Goal: Information Seeking & Learning: Learn about a topic

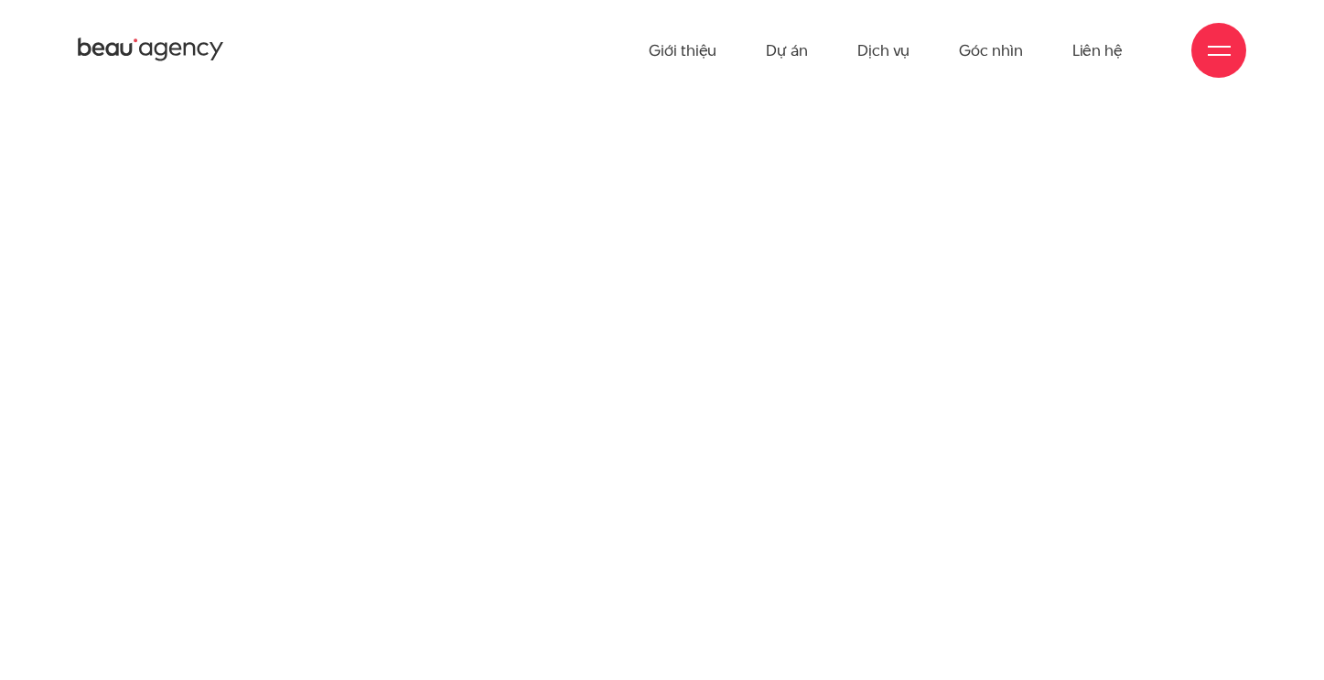
scroll to position [4698, 0]
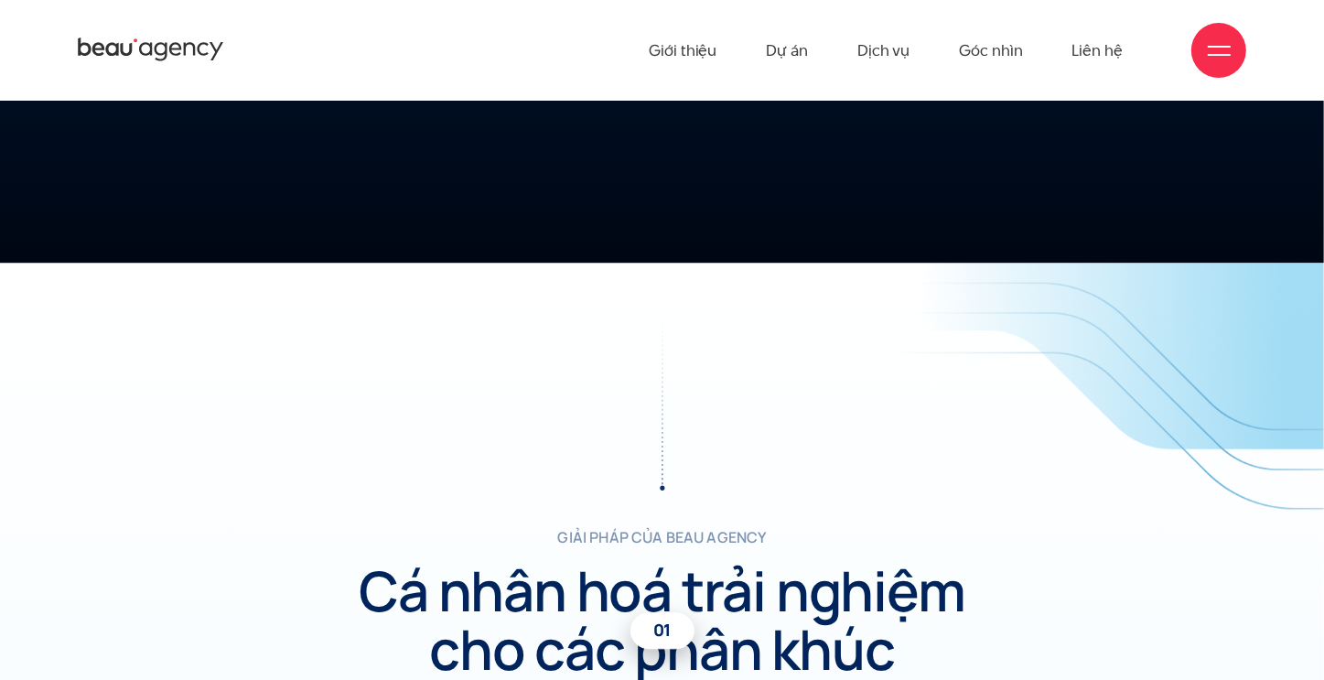
click at [1209, 46] on span at bounding box center [1219, 47] width 23 height 2
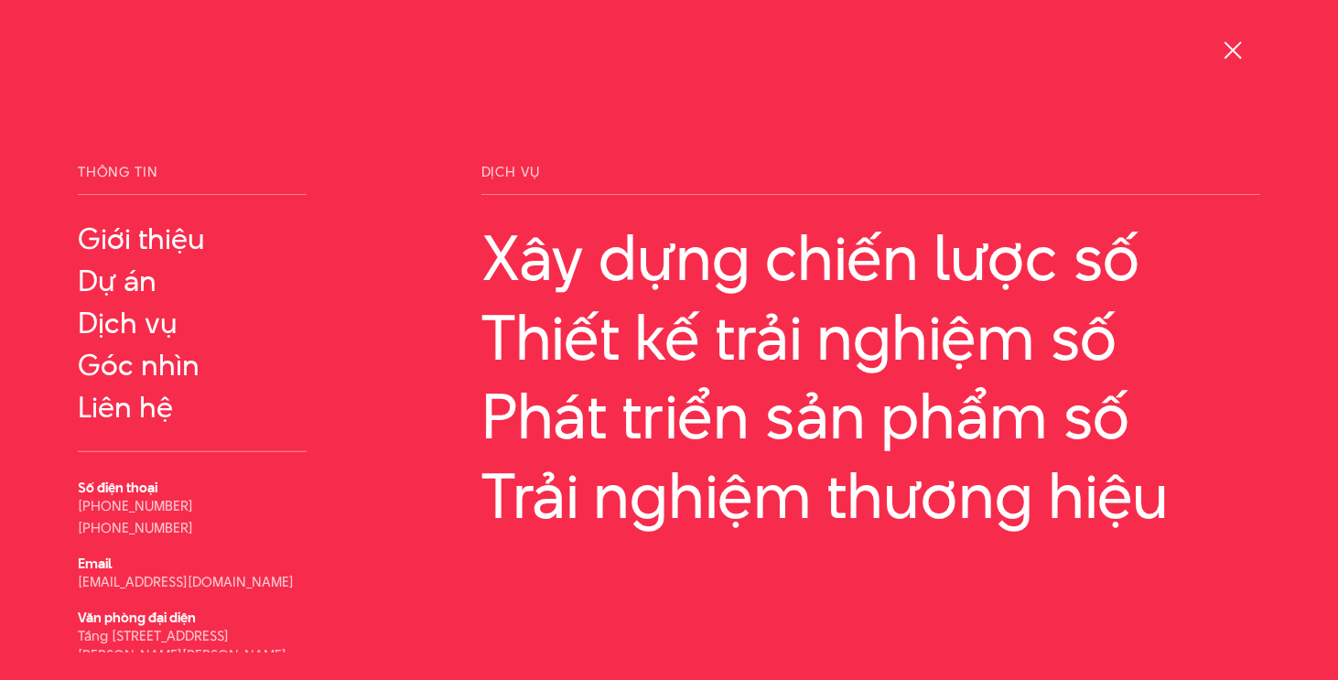
scroll to position [59, 0]
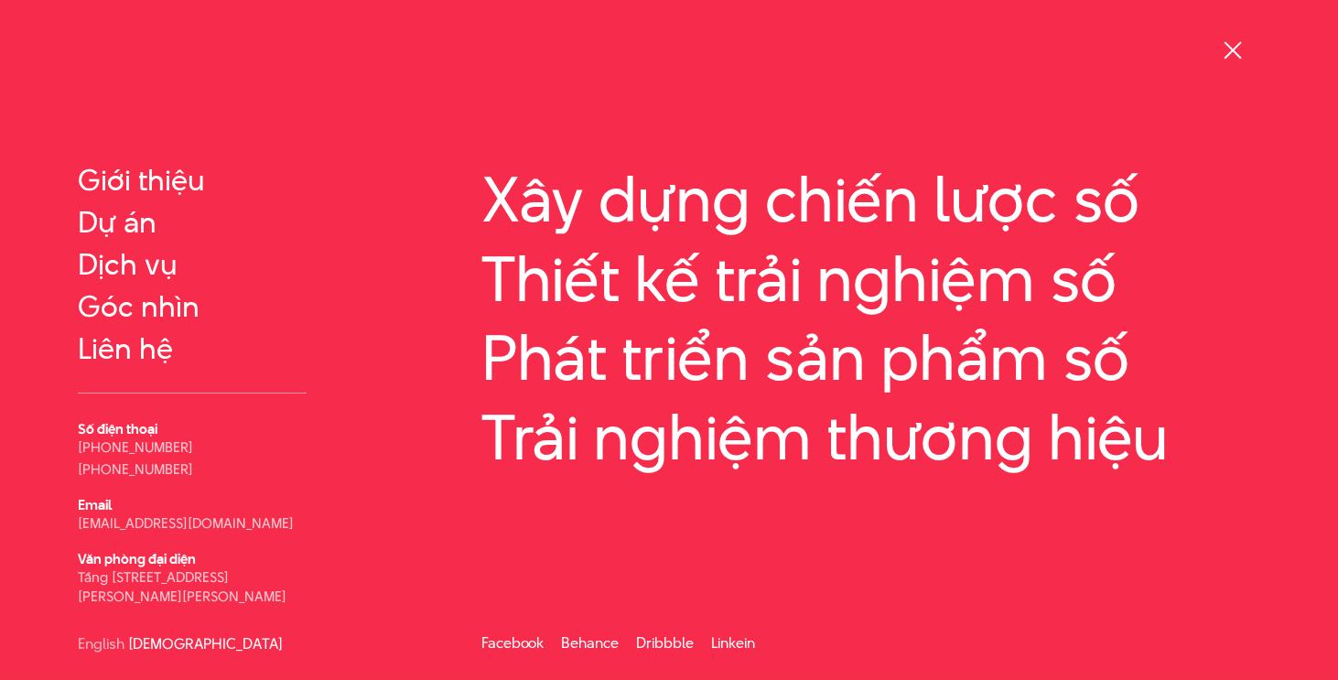
click at [1232, 54] on div at bounding box center [1233, 50] width 23 height 23
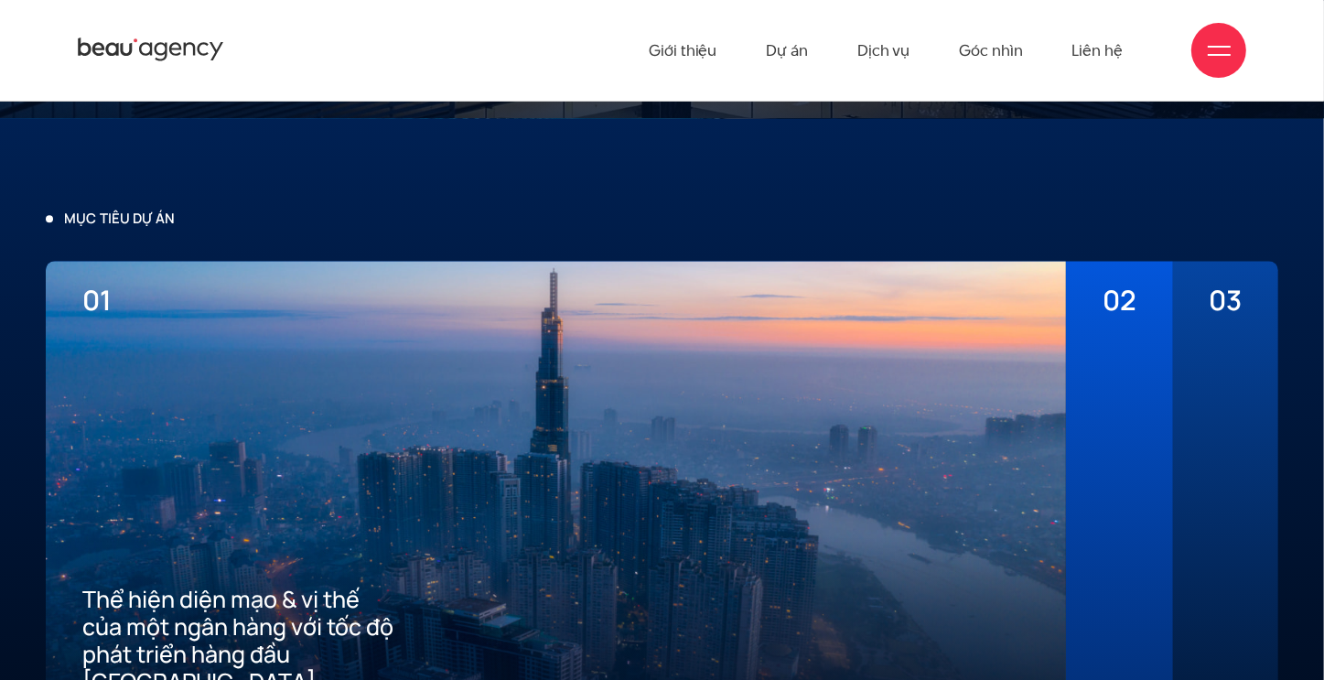
scroll to position [4057, 0]
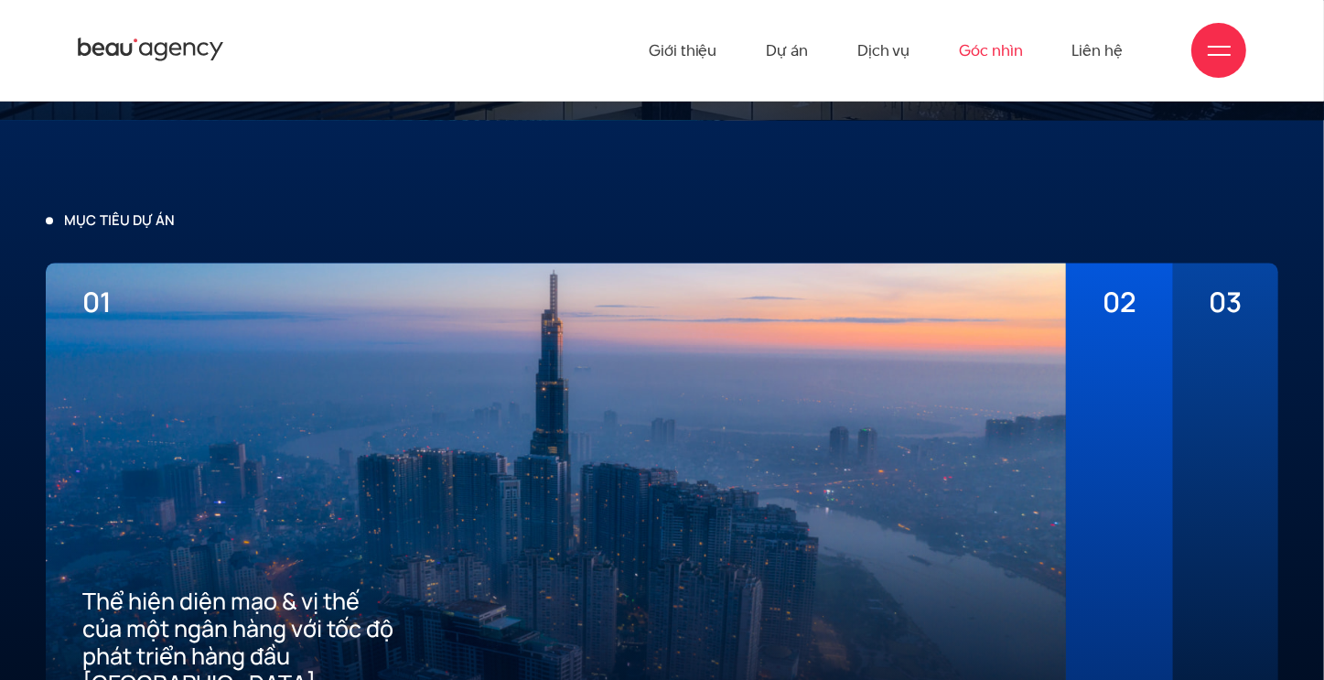
click at [985, 39] on link "Góc nhìn" at bounding box center [990, 50] width 63 height 101
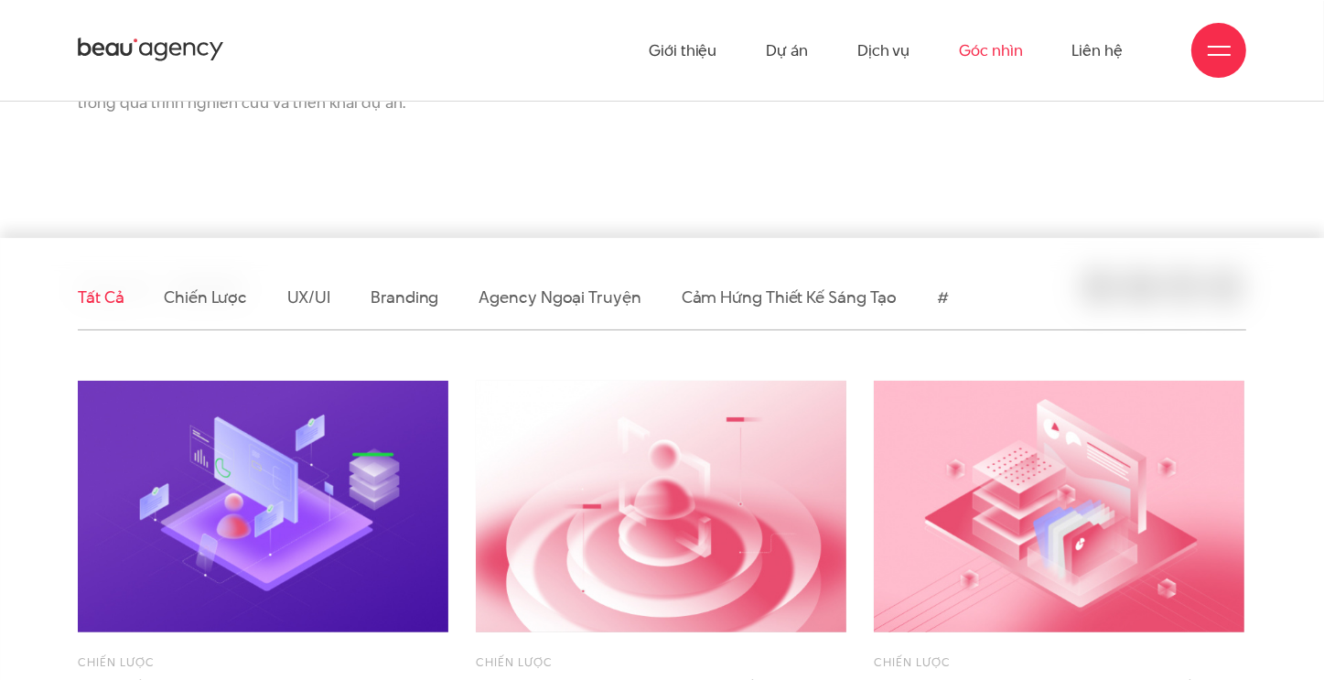
scroll to position [275, 0]
click at [207, 298] on link "Chiến lược" at bounding box center [205, 296] width 82 height 23
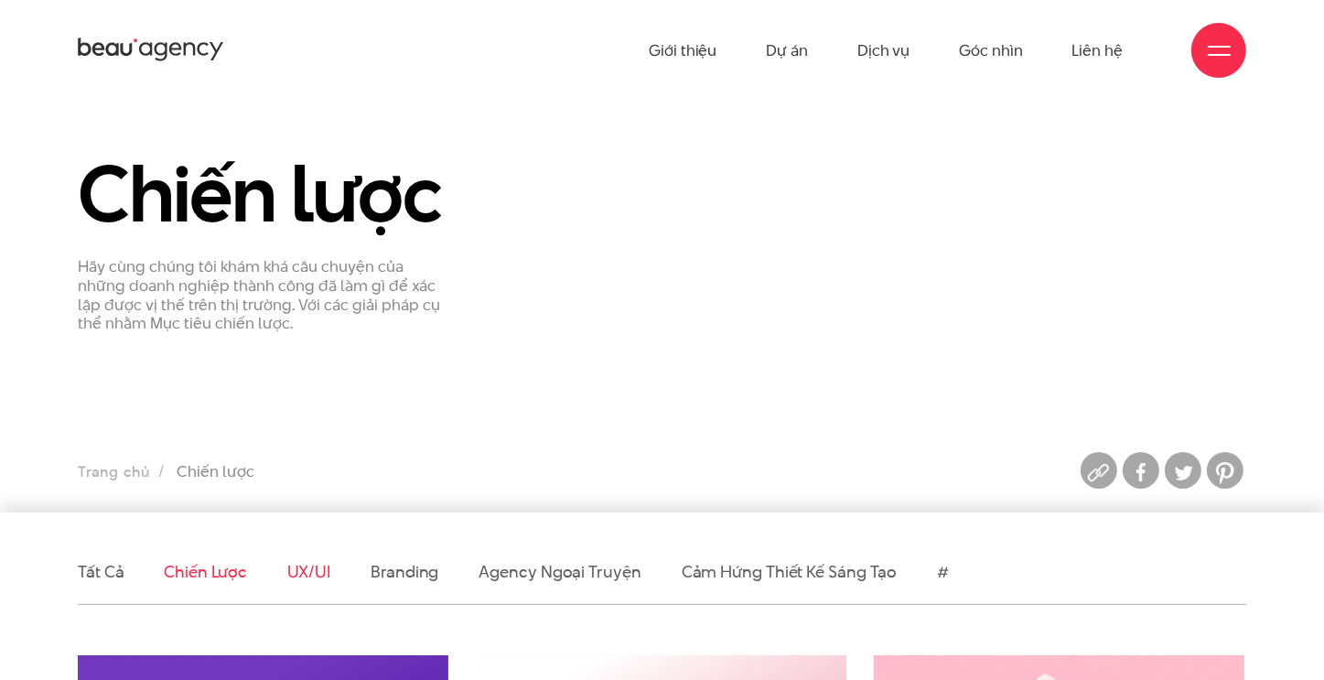
click at [300, 560] on link "UX/UI" at bounding box center [309, 571] width 44 height 23
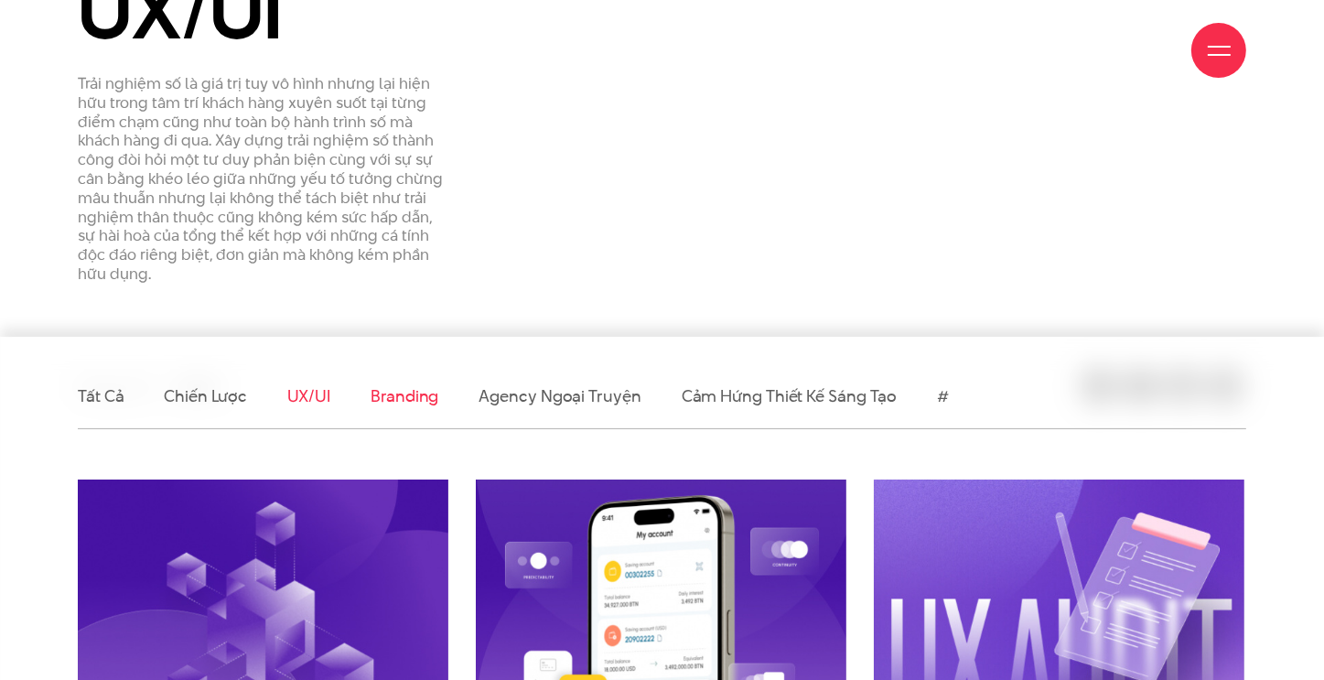
click at [408, 389] on link "Branding" at bounding box center [405, 395] width 68 height 23
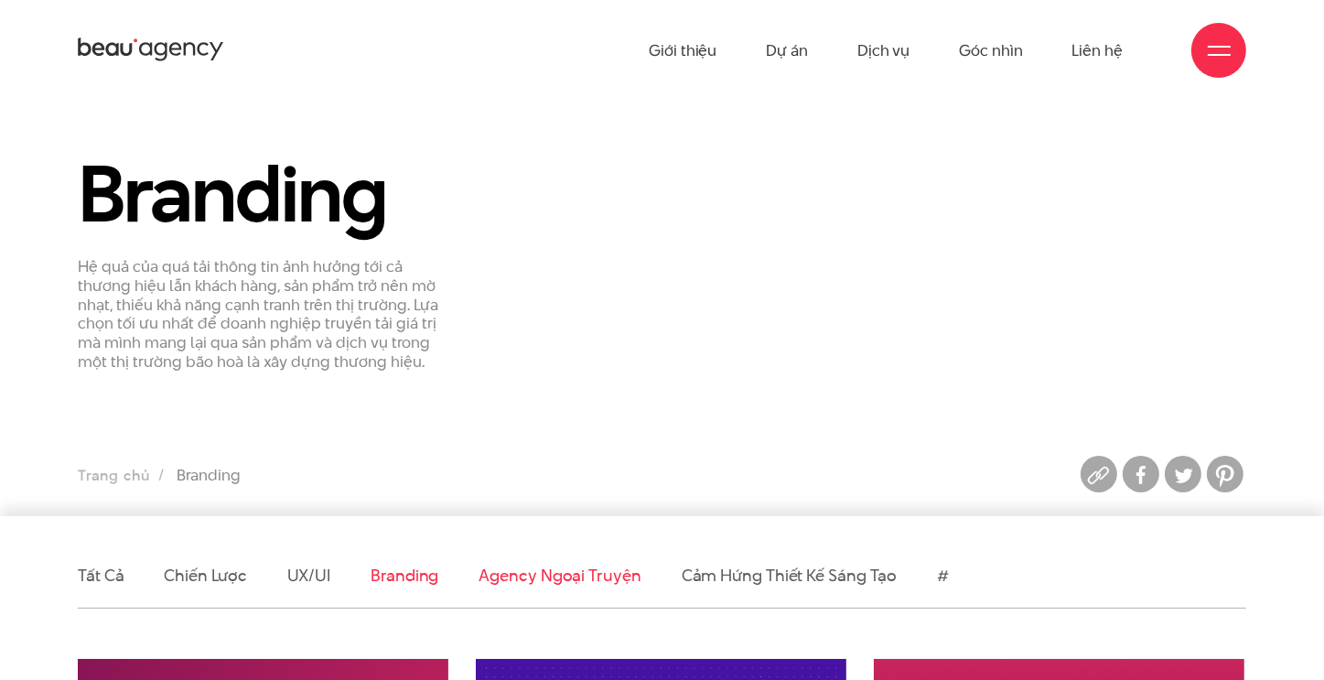
click at [533, 570] on link "Agency ngoại truyện" at bounding box center [560, 575] width 162 height 23
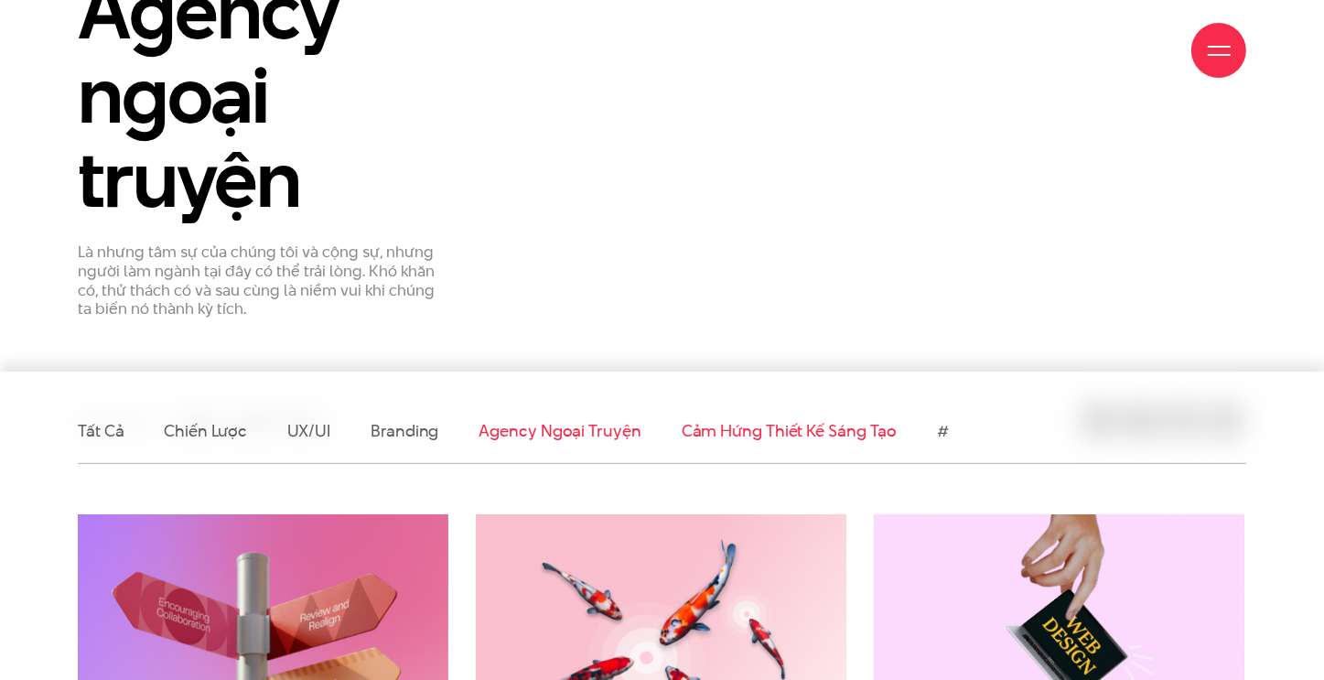
click at [799, 427] on link "Cảm hứng thiết kế sáng tạo" at bounding box center [790, 430] width 216 height 23
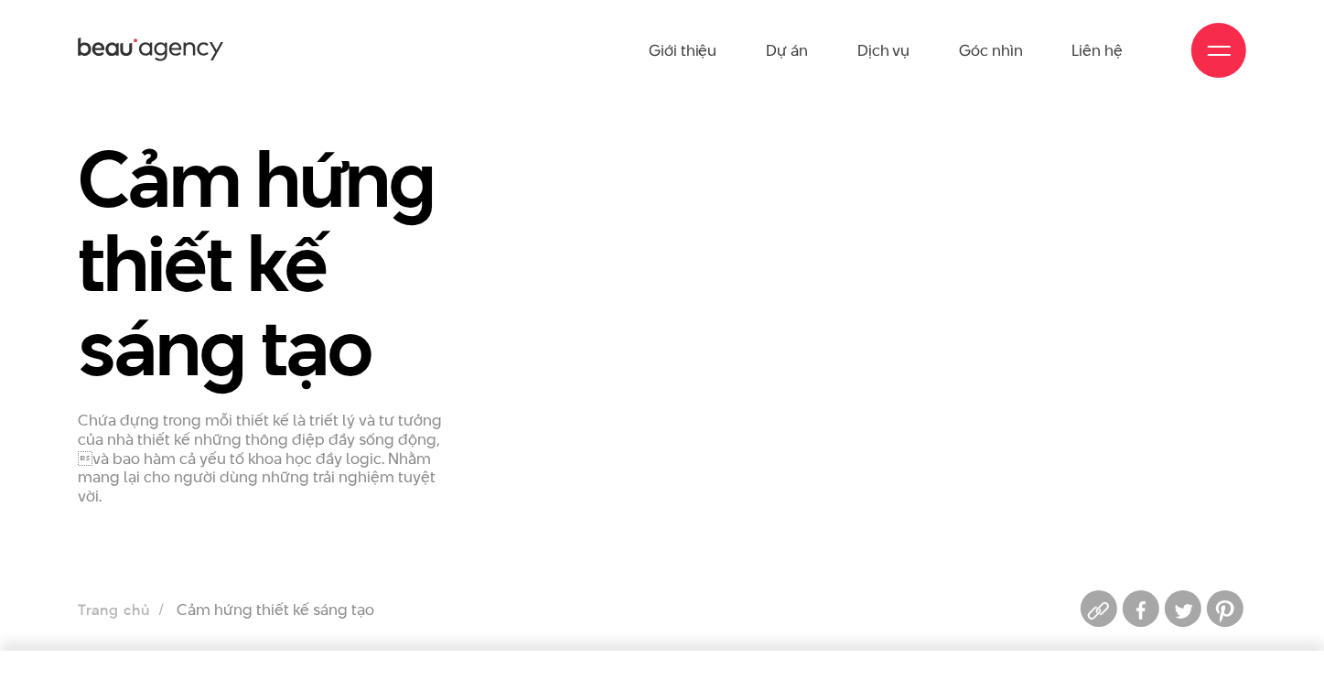
scroll to position [183, 0]
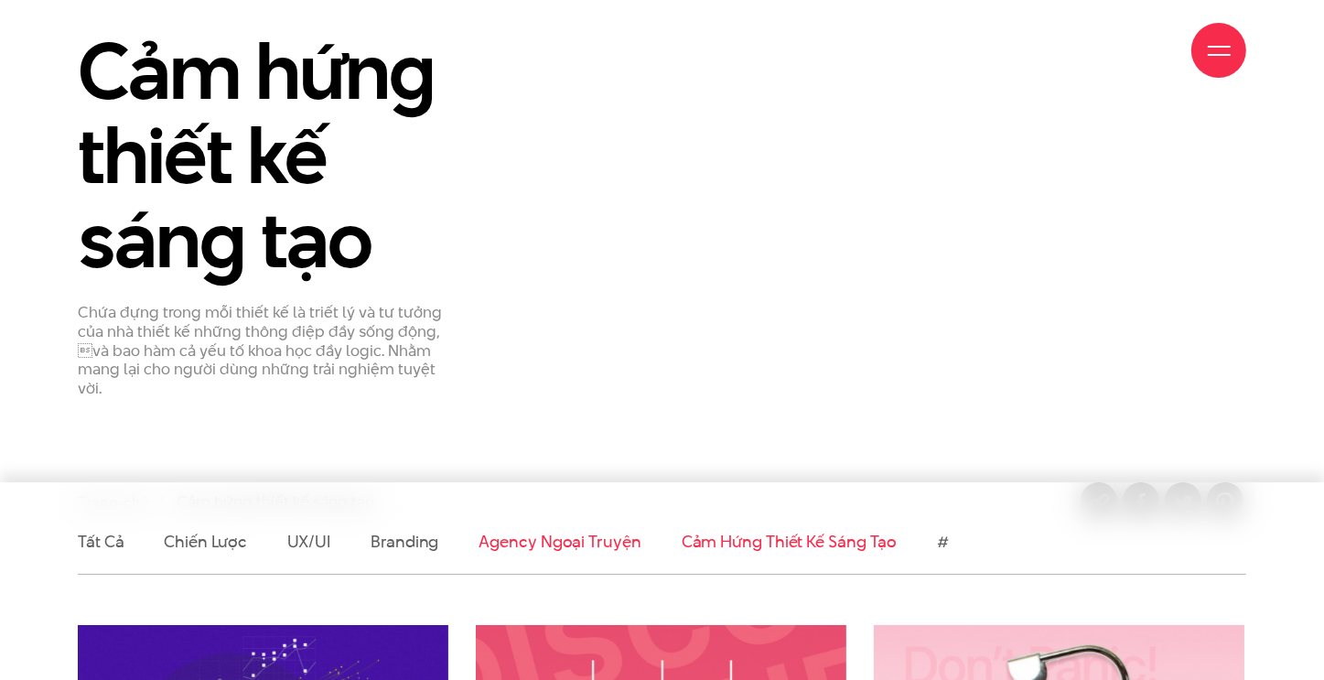
click at [501, 542] on link "Agency ngoại truyện" at bounding box center [560, 541] width 162 height 23
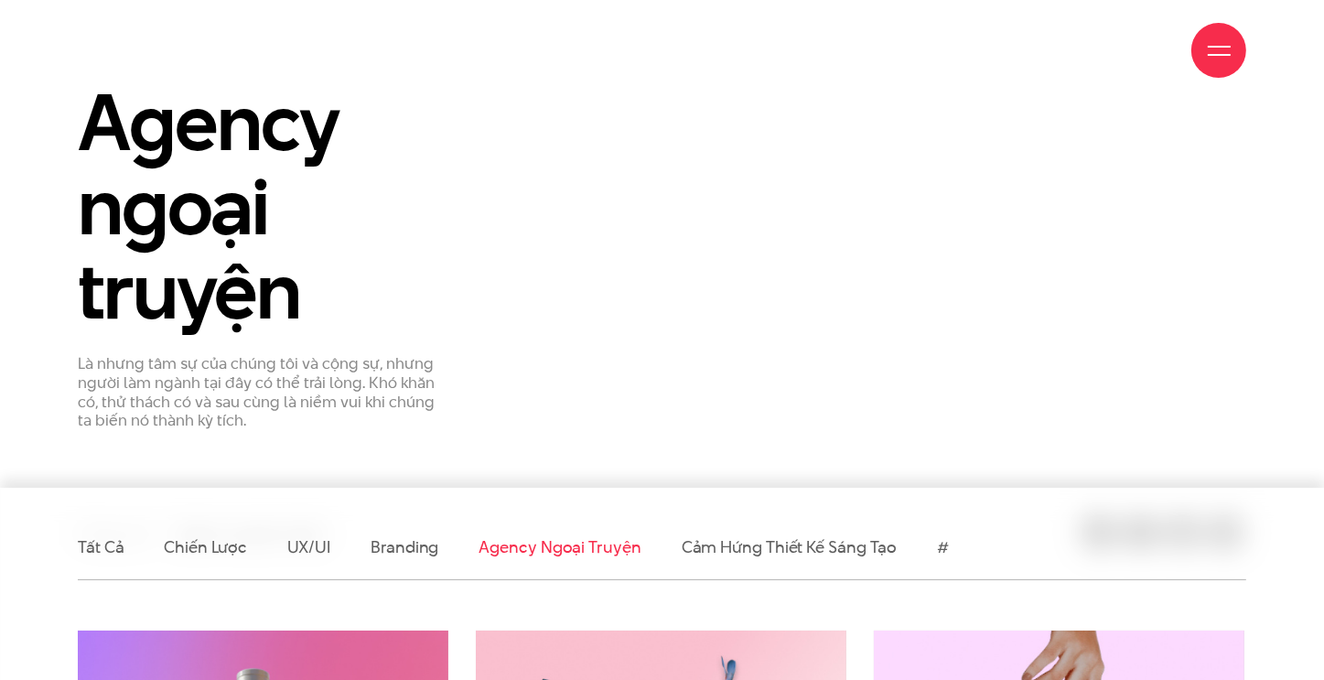
scroll to position [366, 0]
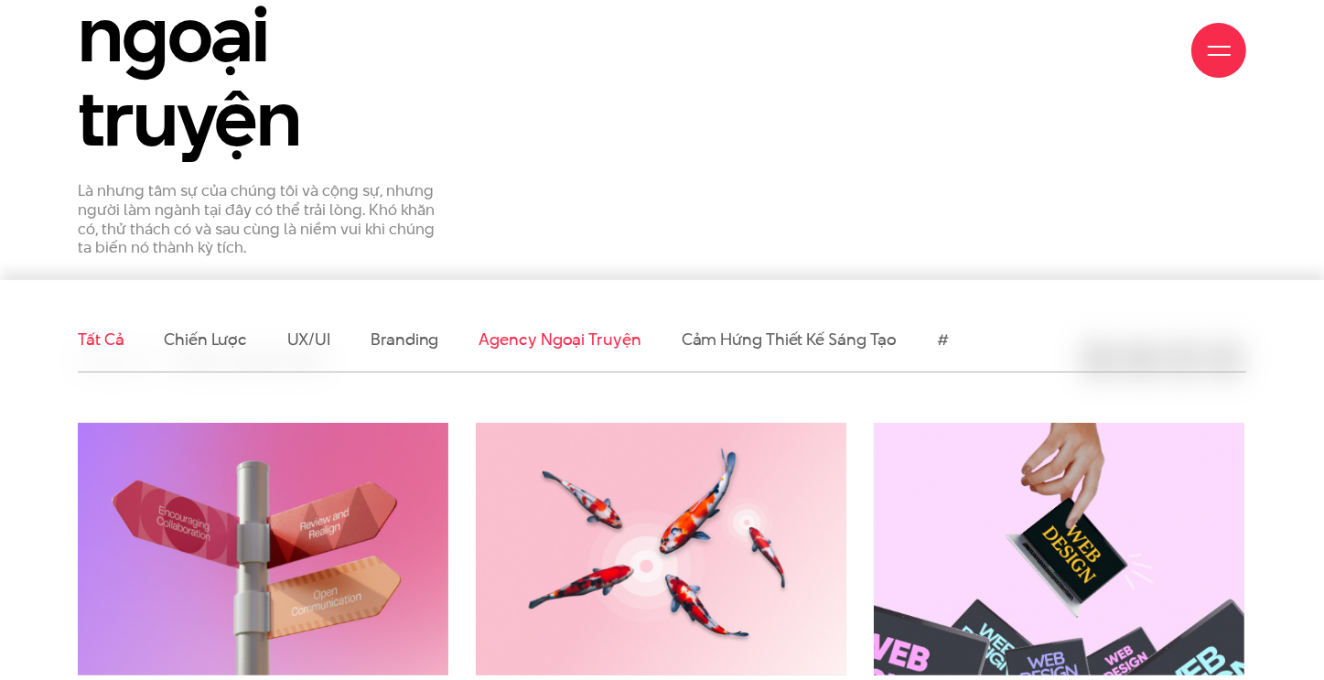
click at [95, 339] on link "Tất cả" at bounding box center [101, 339] width 46 height 23
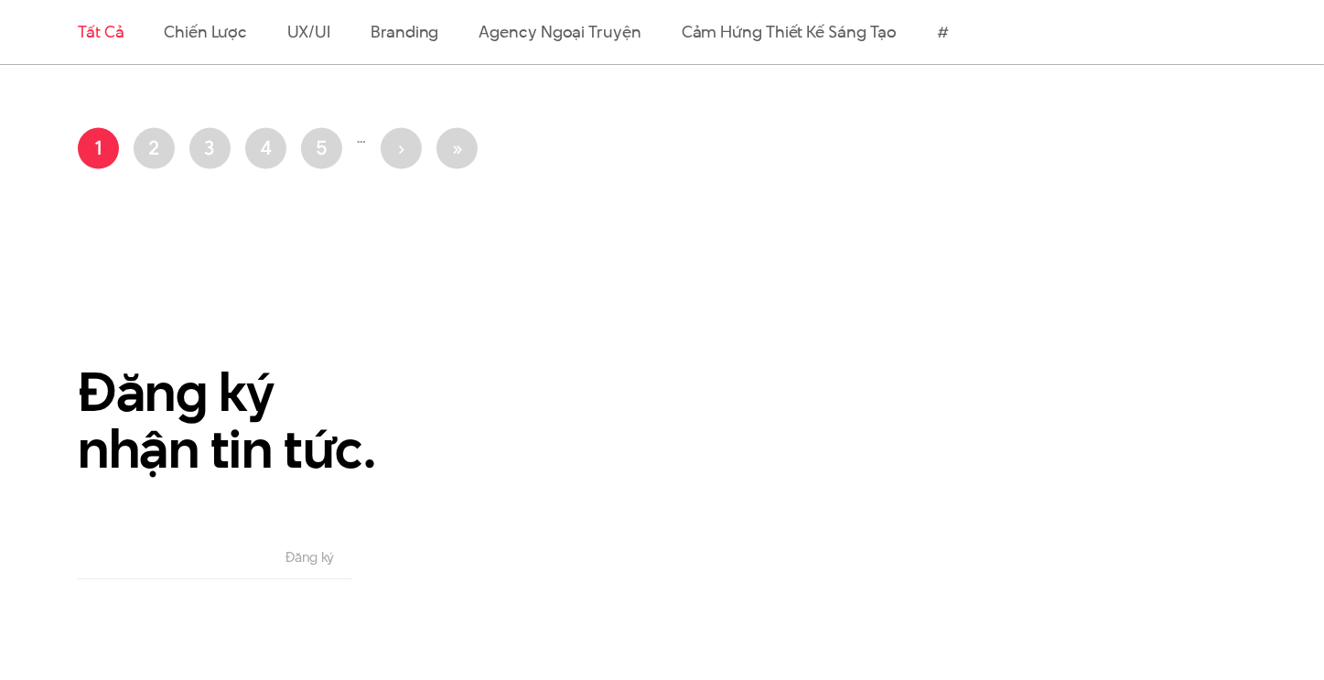
scroll to position [3020, 0]
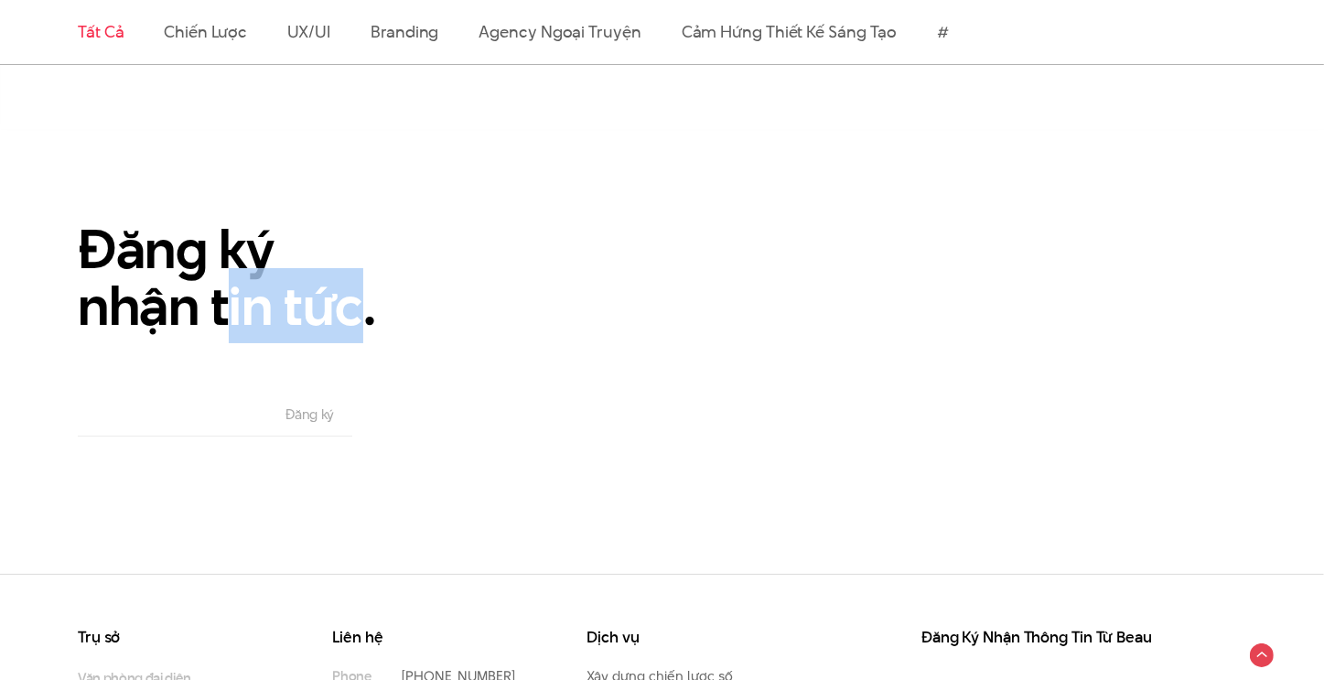
drag, startPoint x: 221, startPoint y: 304, endPoint x: 314, endPoint y: 415, distance: 144.9
click at [364, 361] on div "Đăng ký nhận tin tức. Email The subscriber's email address. Đăng ký" at bounding box center [363, 328] width 598 height 215
click at [270, 410] on form "Email The subscriber's email address. Đăng ký" at bounding box center [215, 415] width 275 height 42
drag, startPoint x: 232, startPoint y: 419, endPoint x: 289, endPoint y: 407, distance: 58.0
click at [232, 419] on input "Email" at bounding box center [172, 414] width 189 height 41
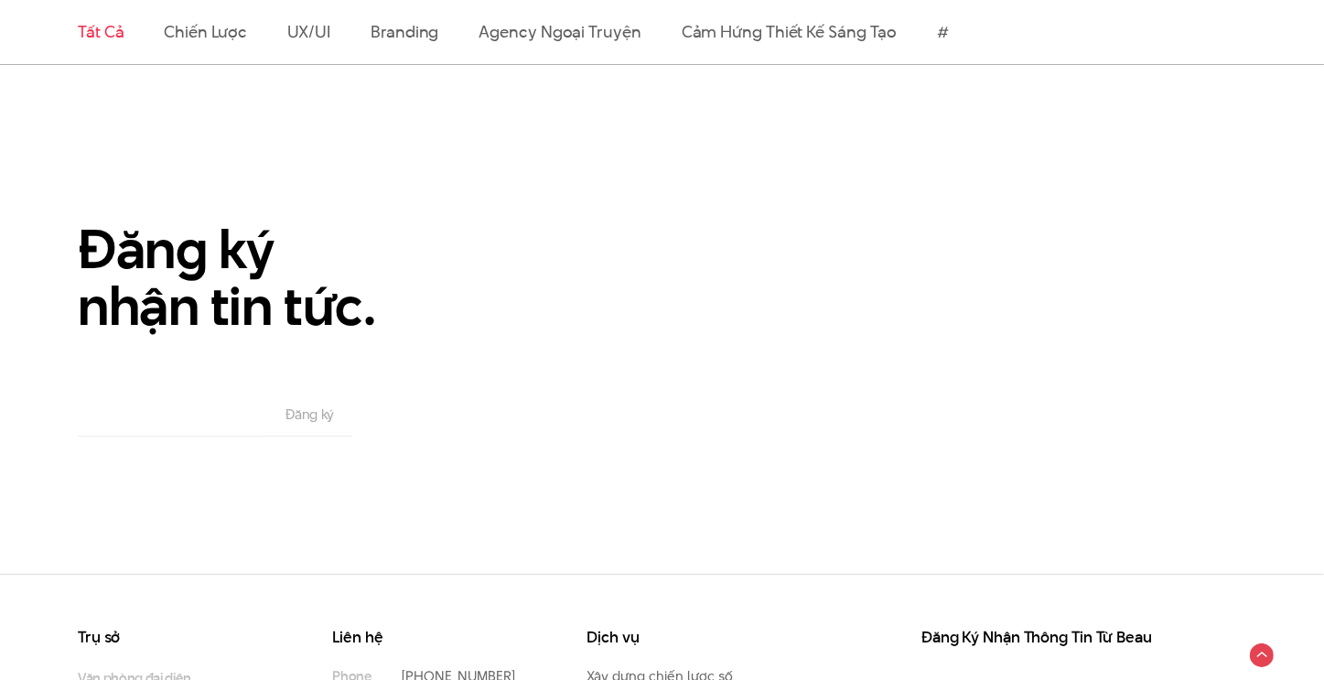
click at [307, 402] on form "Email The subscriber's email address. Đăng ký" at bounding box center [215, 415] width 275 height 42
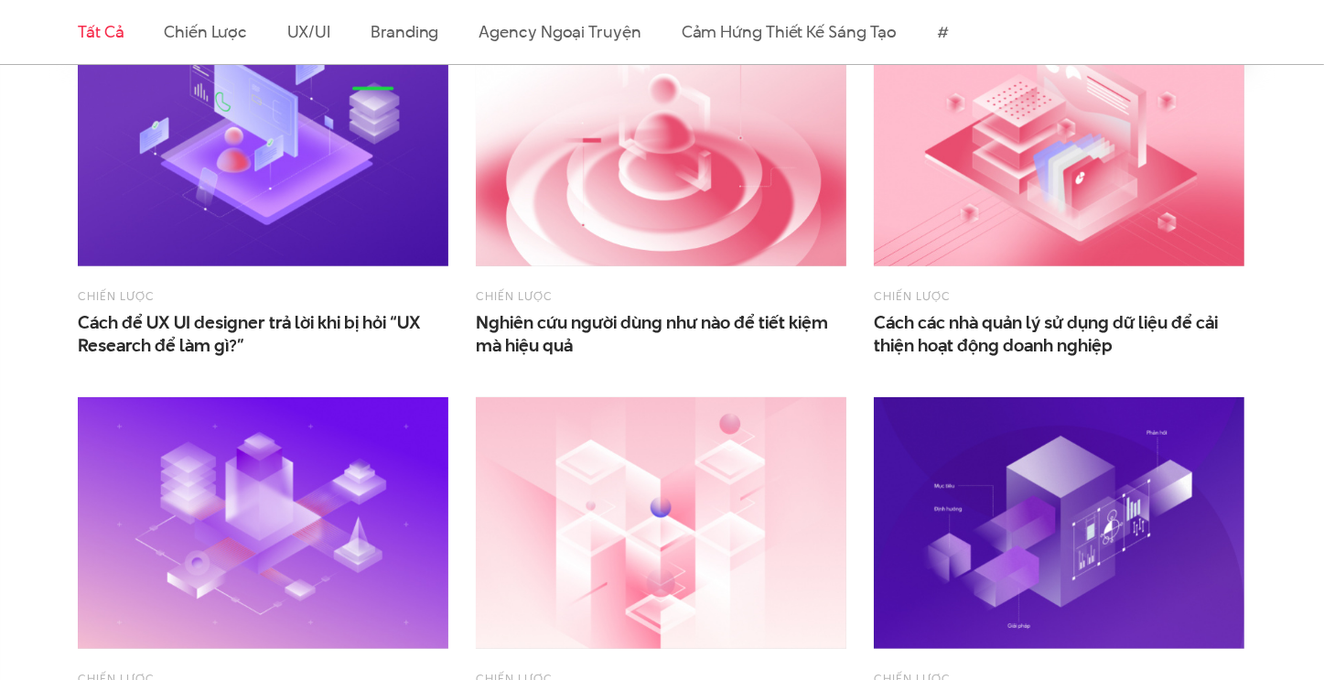
scroll to position [915, 0]
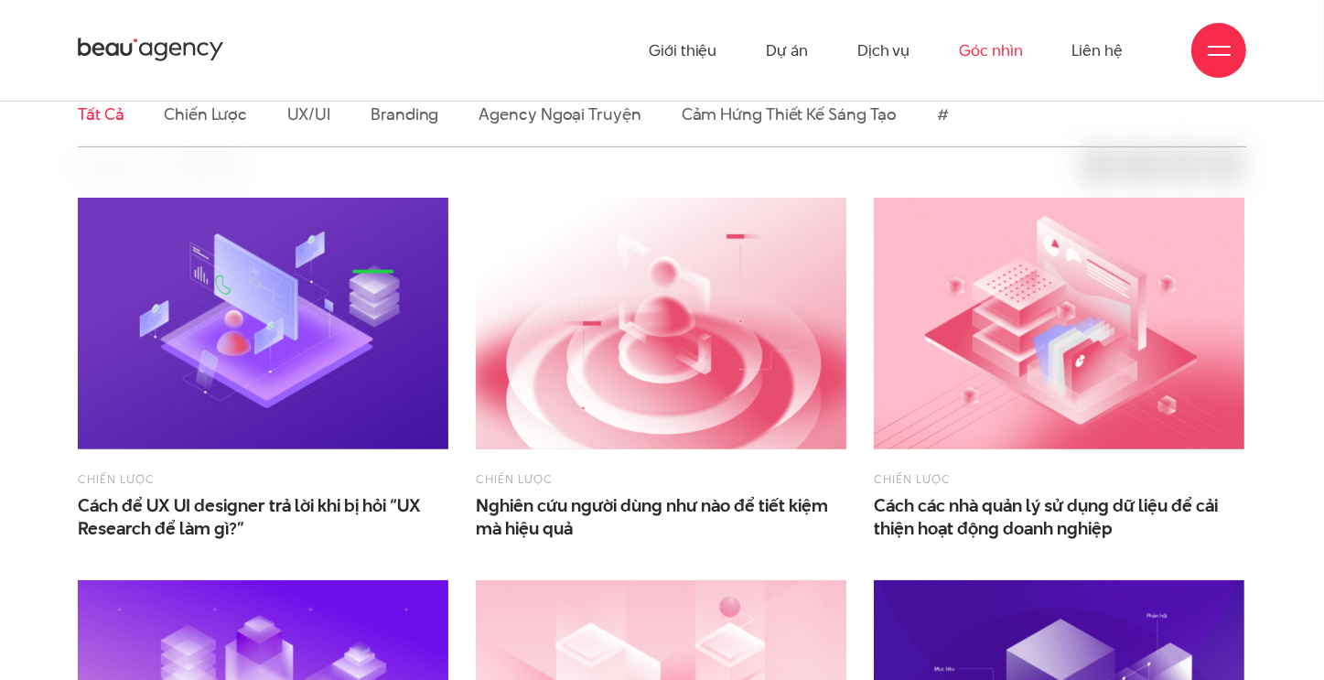
scroll to position [458, 0]
click at [199, 113] on link "Chiến lược" at bounding box center [205, 113] width 82 height 23
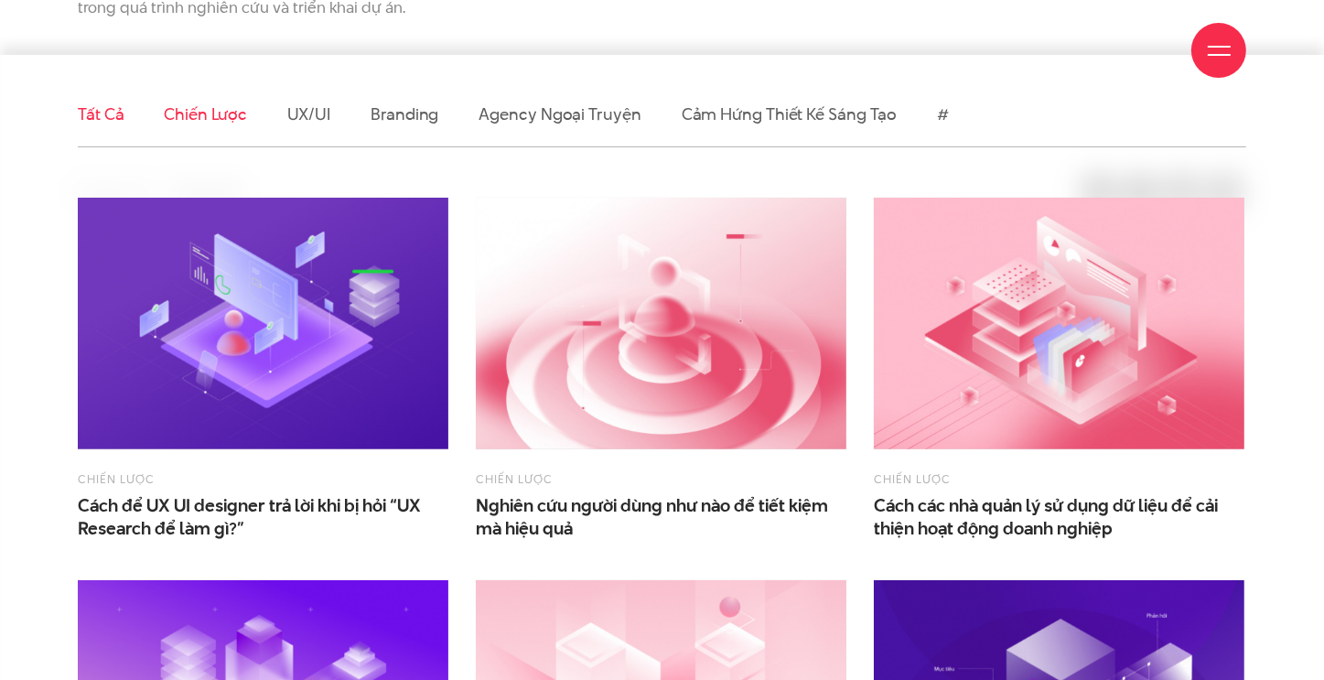
scroll to position [540, 0]
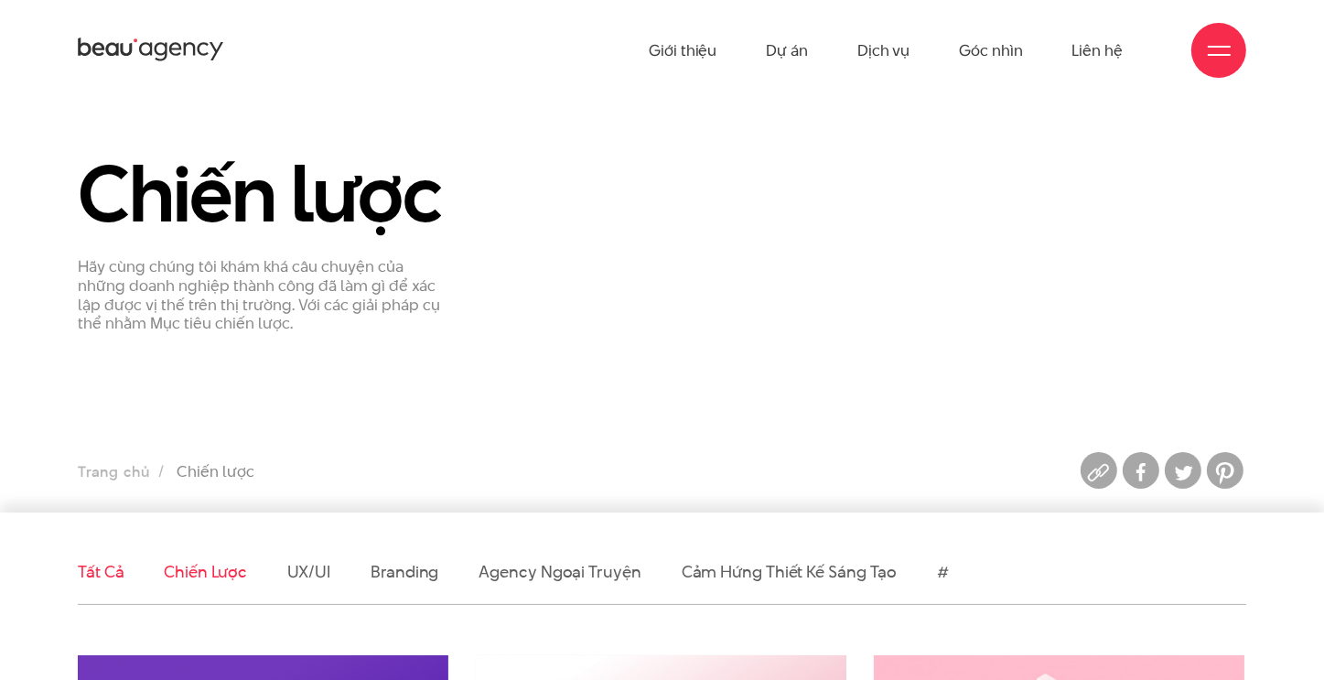
click at [92, 573] on link "Tất cả" at bounding box center [101, 571] width 46 height 23
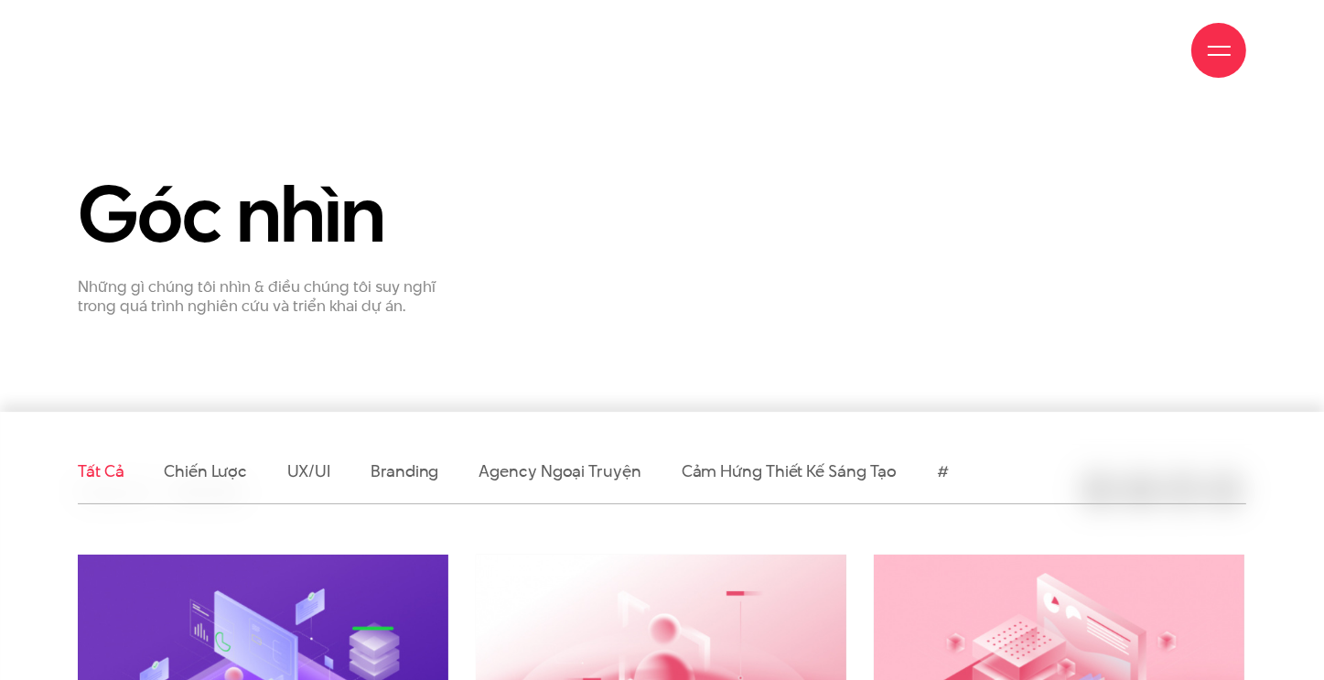
scroll to position [366, 0]
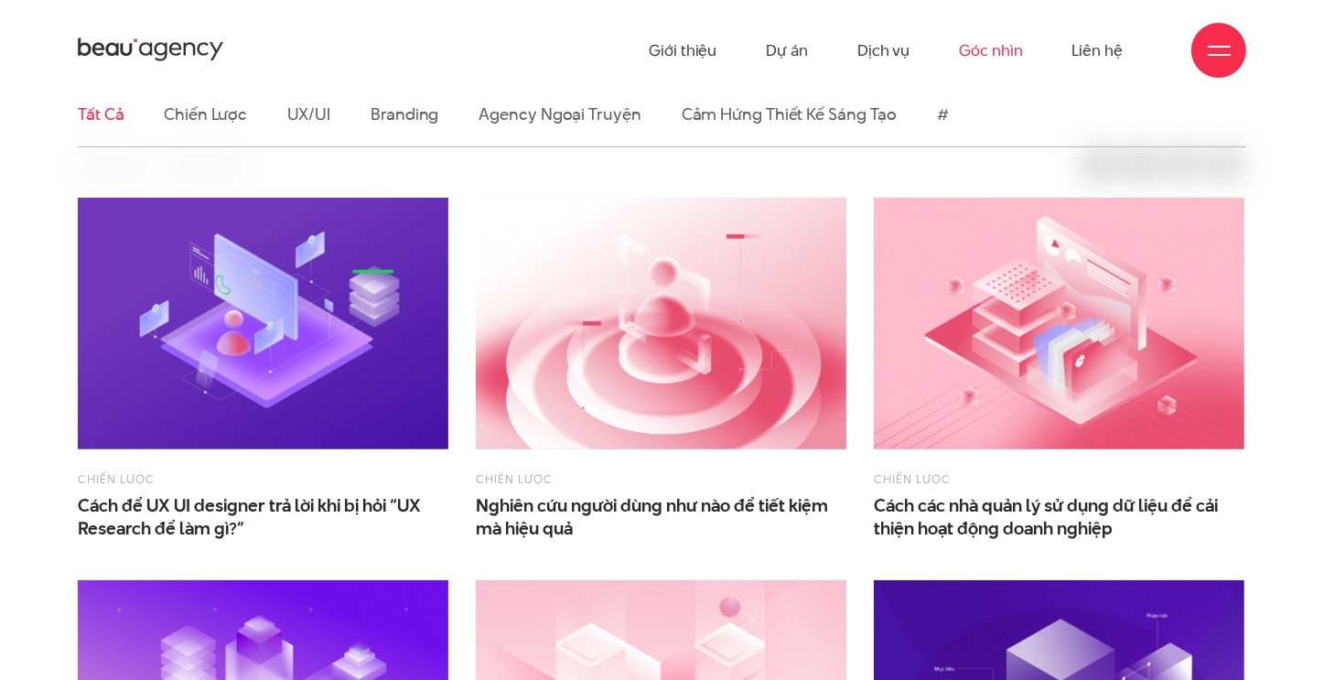
scroll to position [458, 0]
click at [152, 253] on img at bounding box center [263, 324] width 371 height 252
